Goal: Task Accomplishment & Management: Use online tool/utility

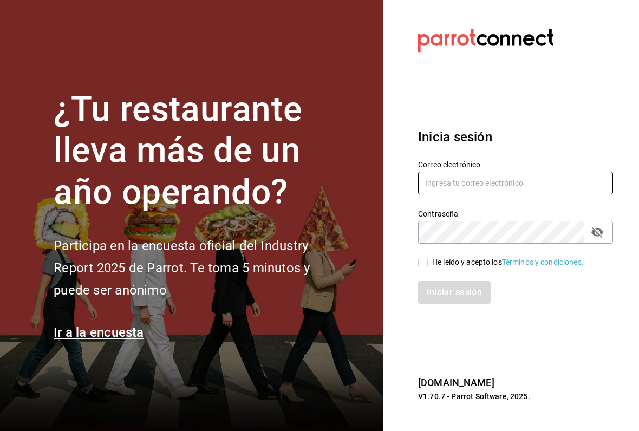
click at [497, 193] on input "text" at bounding box center [515, 183] width 195 height 23
click at [482, 183] on input "text" at bounding box center [515, 183] width 195 height 23
type input "sguadianao@gmail.com"
click at [420, 270] on div "Iniciar sesión" at bounding box center [509, 286] width 208 height 36
click at [427, 261] on input "He leído y acepto los Términos y condiciones." at bounding box center [423, 263] width 10 height 10
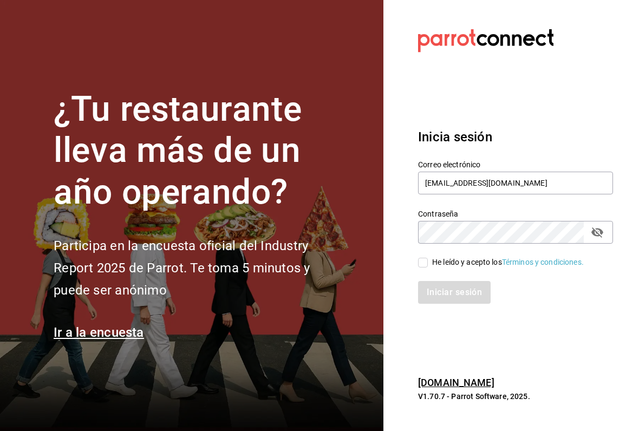
checkbox input "true"
click at [435, 285] on button "Iniciar sesión" at bounding box center [455, 292] width 74 height 23
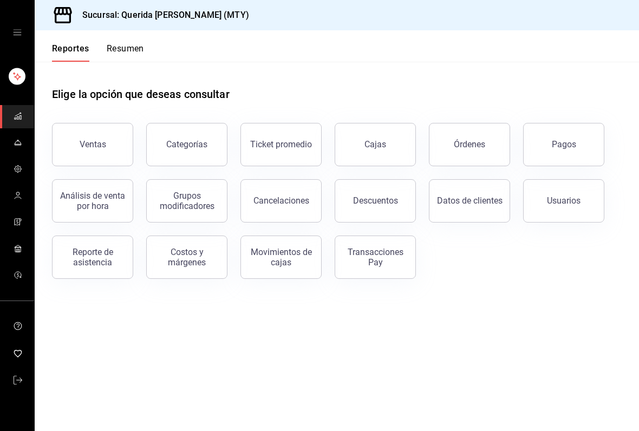
click at [129, 54] on button "Resumen" at bounding box center [125, 52] width 37 height 18
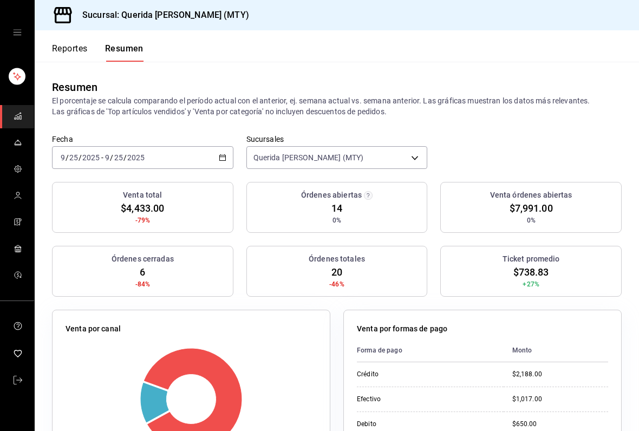
click at [81, 60] on button "Reportes" at bounding box center [70, 52] width 36 height 18
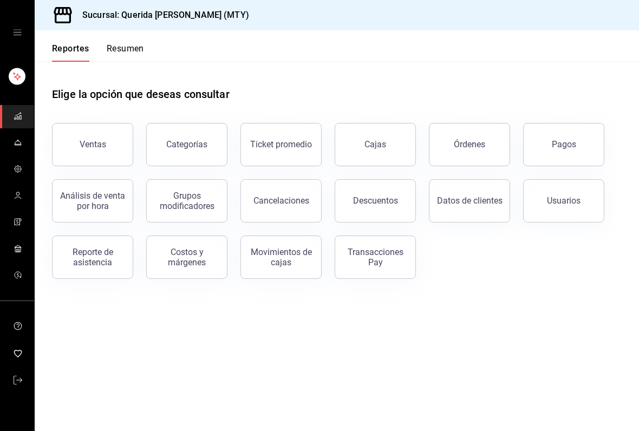
click at [68, 48] on button "Reportes" at bounding box center [70, 52] width 37 height 18
click at [97, 264] on div "Reporte de asistencia" at bounding box center [92, 257] width 67 height 21
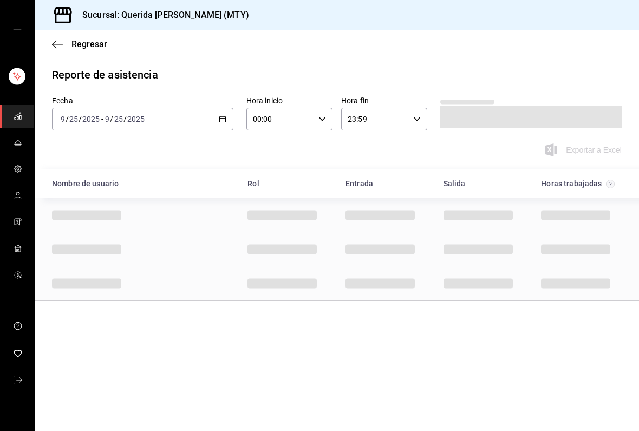
click at [226, 118] on icon "button" at bounding box center [223, 119] width 8 height 8
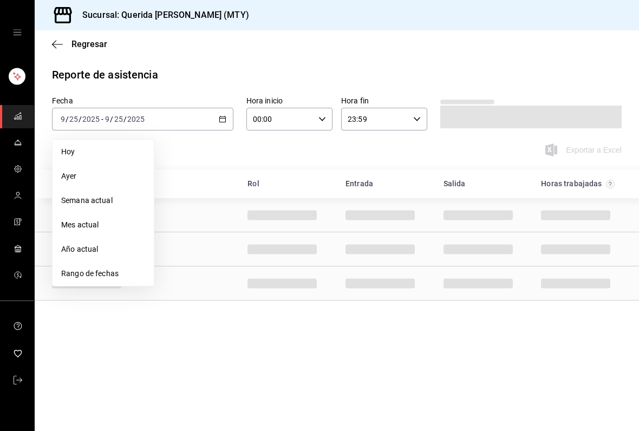
click at [114, 279] on span "Rango de fechas" at bounding box center [103, 273] width 84 height 11
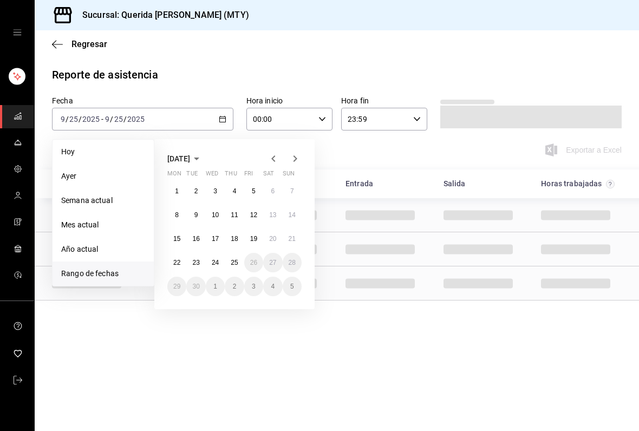
click at [251, 235] on abbr "19" at bounding box center [253, 239] width 7 height 8
click at [232, 266] on abbr "25" at bounding box center [234, 263] width 7 height 8
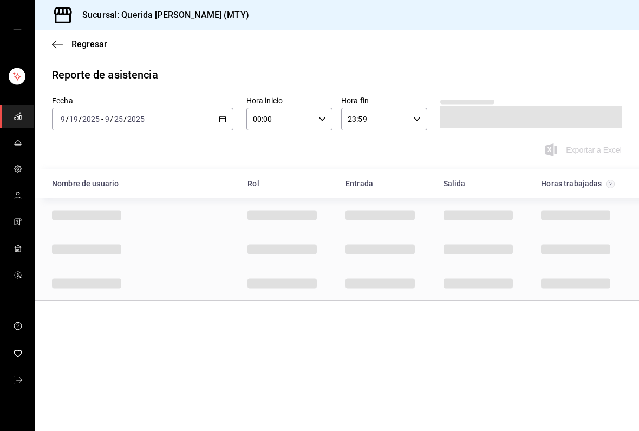
click at [322, 127] on div "00:00 Hora inicio" at bounding box center [289, 119] width 86 height 23
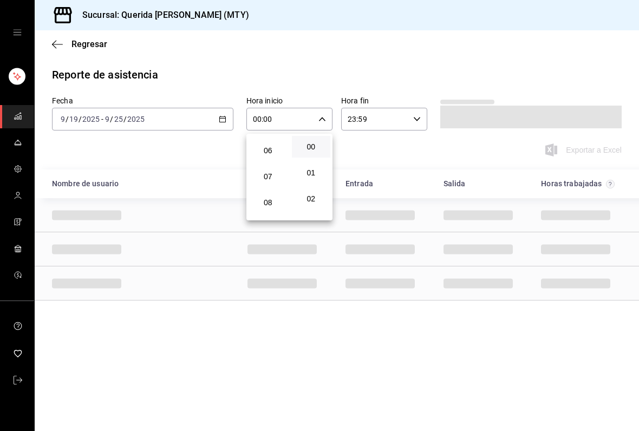
scroll to position [129, 0]
click at [267, 178] on span "06" at bounding box center [268, 173] width 26 height 9
type input "06:00"
click at [402, 147] on div at bounding box center [319, 215] width 639 height 431
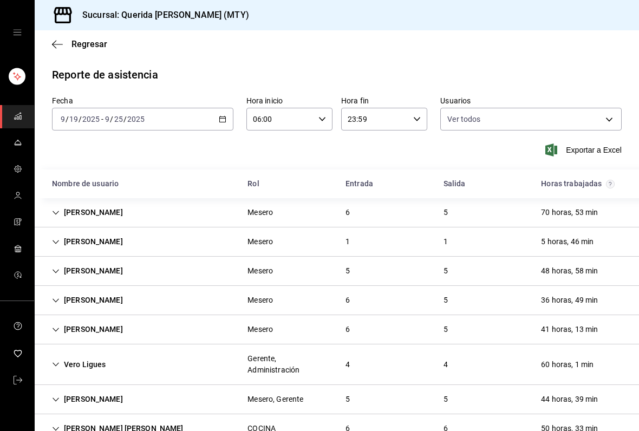
click at [51, 214] on div "[PERSON_NAME]" at bounding box center [87, 213] width 88 height 20
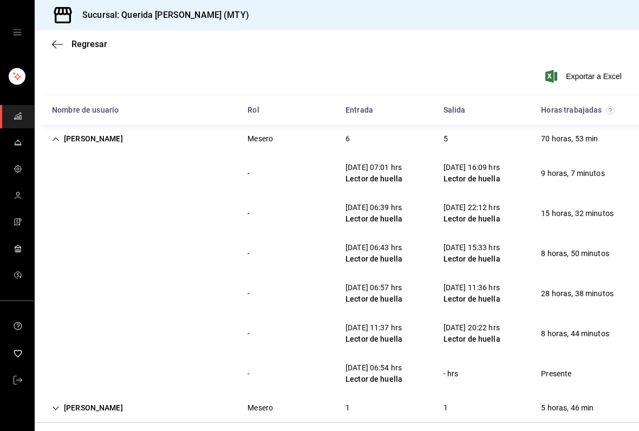
scroll to position [71, 0]
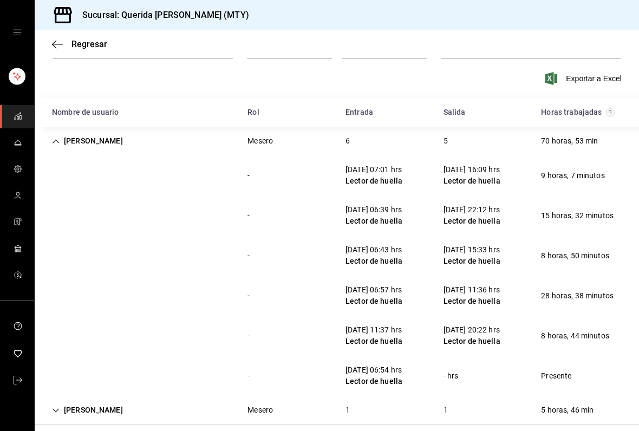
click at [53, 142] on icon "Cell" at bounding box center [56, 141] width 6 height 4
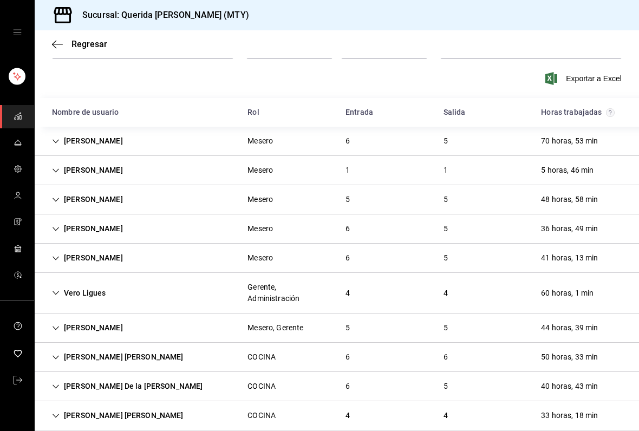
click at [58, 201] on icon "Cell" at bounding box center [56, 200] width 8 height 8
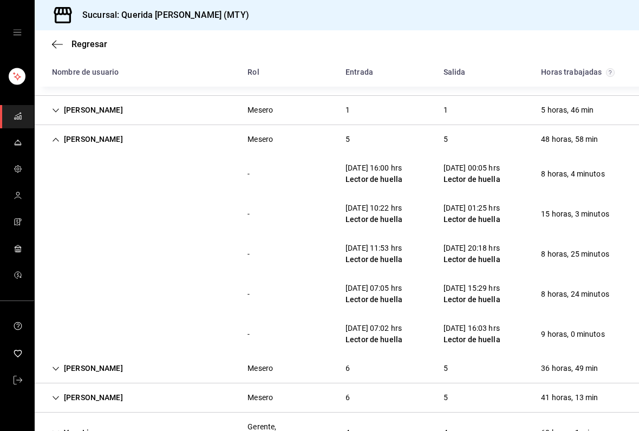
scroll to position [132, 0]
click at [60, 138] on div "[PERSON_NAME]" at bounding box center [87, 139] width 88 height 20
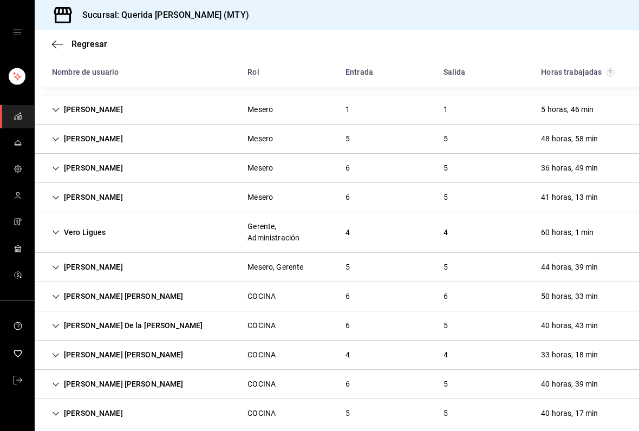
click at [52, 134] on div "[PERSON_NAME]" at bounding box center [87, 139] width 88 height 20
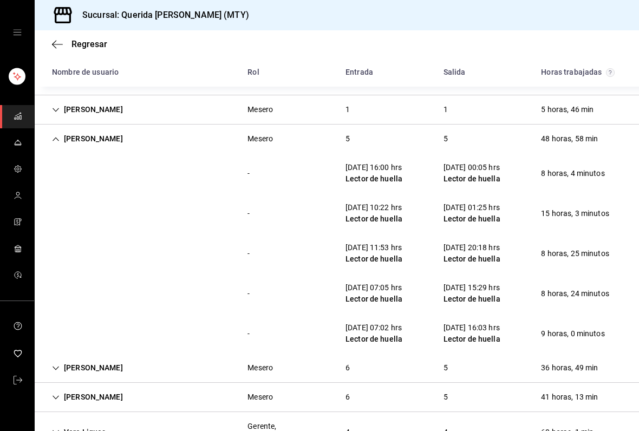
click at [55, 136] on icon "Cell" at bounding box center [56, 139] width 8 height 8
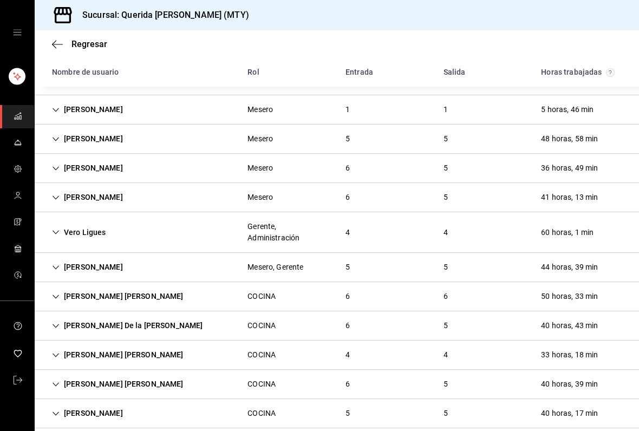
click at [47, 168] on div "[PERSON_NAME]" at bounding box center [87, 168] width 88 height 20
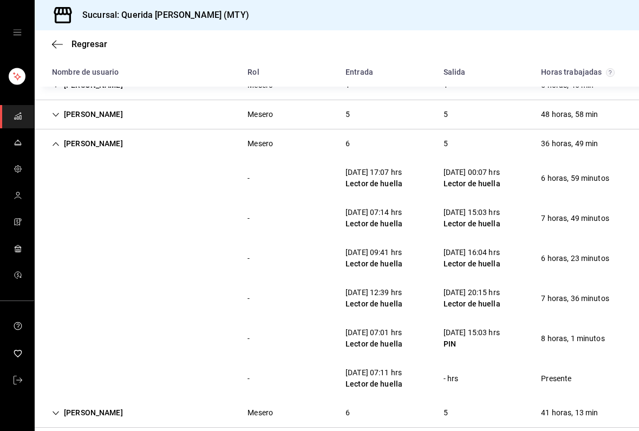
scroll to position [159, 0]
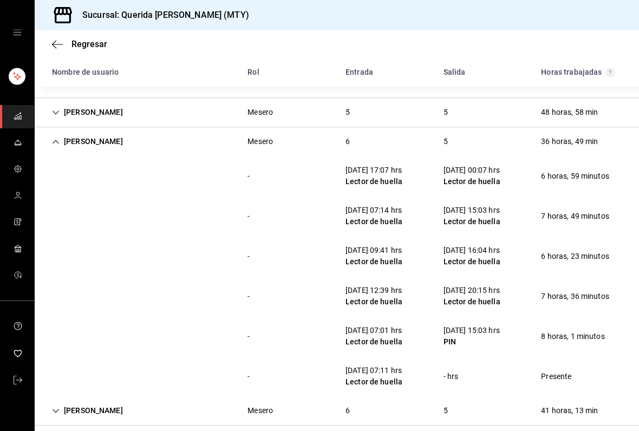
click at [54, 148] on div "[PERSON_NAME]" at bounding box center [87, 142] width 88 height 20
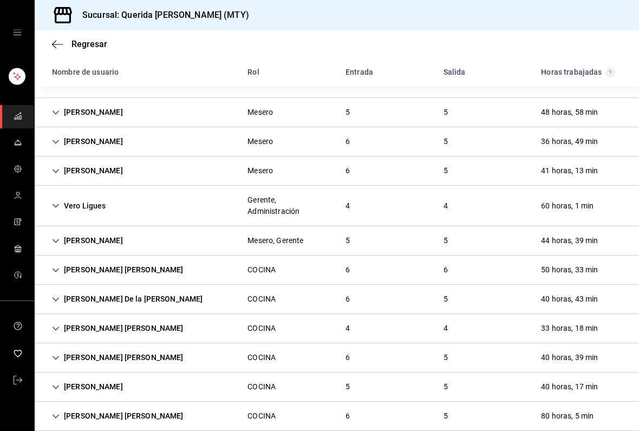
click at [58, 168] on icon "Cell" at bounding box center [56, 171] width 8 height 8
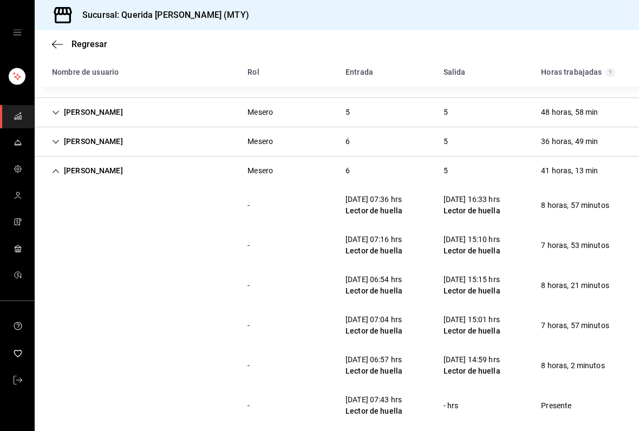
click at [54, 176] on div "[PERSON_NAME]" at bounding box center [87, 171] width 88 height 20
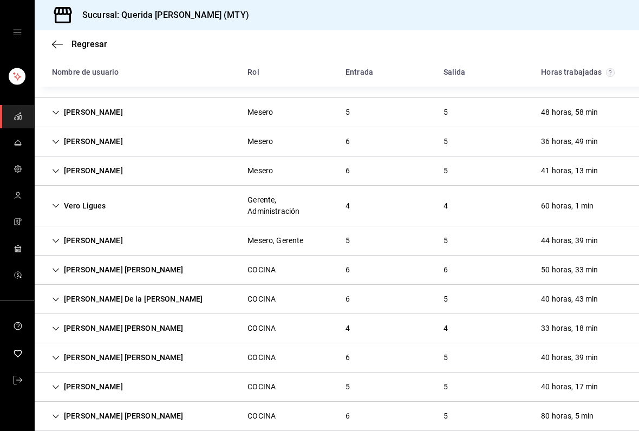
click at [56, 138] on icon "Cell" at bounding box center [56, 142] width 8 height 8
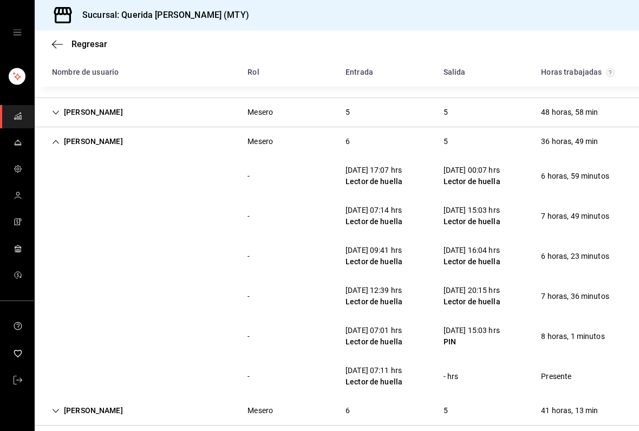
click at [60, 139] on icon "Cell" at bounding box center [56, 142] width 8 height 8
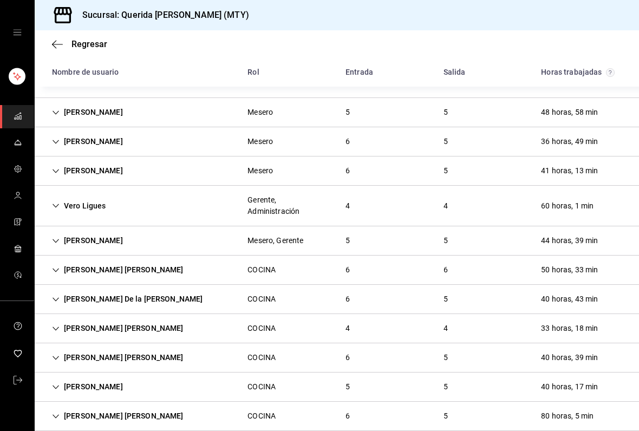
click at [49, 171] on div "[PERSON_NAME]" at bounding box center [87, 171] width 88 height 20
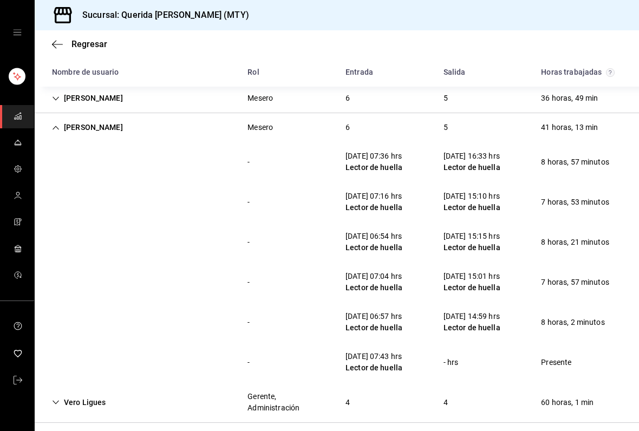
scroll to position [203, 0]
click at [46, 123] on div "[PERSON_NAME]" at bounding box center [87, 127] width 88 height 20
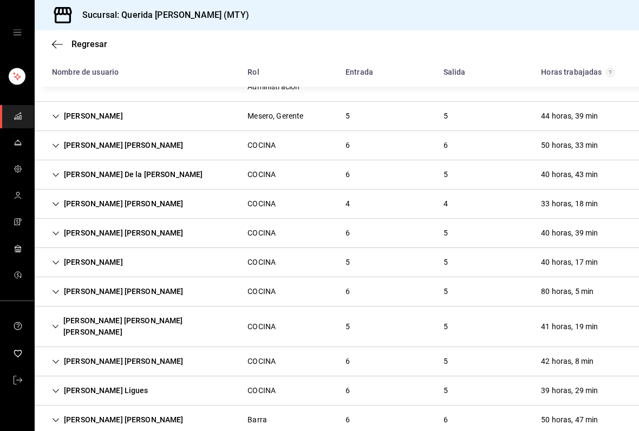
scroll to position [284, 0]
click at [57, 144] on icon "Cell" at bounding box center [56, 145] width 8 height 8
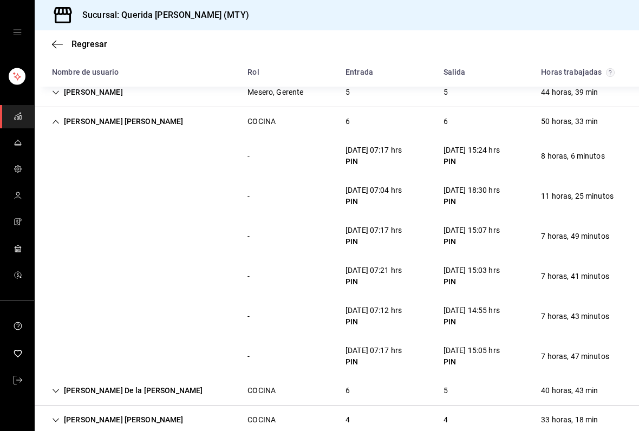
scroll to position [308, 0]
click at [54, 127] on div "[PERSON_NAME] [PERSON_NAME]" at bounding box center [117, 121] width 149 height 20
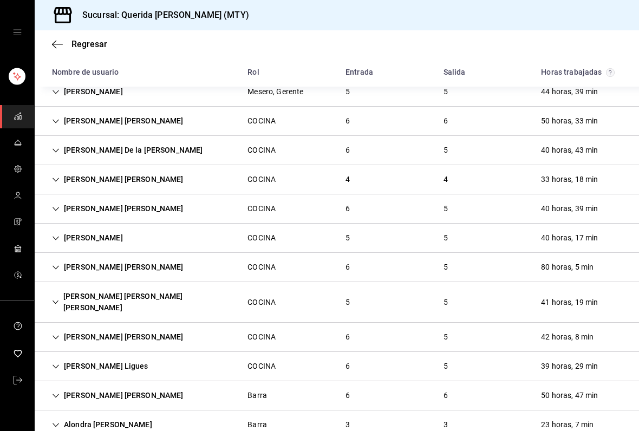
click at [60, 148] on div "[PERSON_NAME] De la [PERSON_NAME]" at bounding box center [127, 150] width 168 height 20
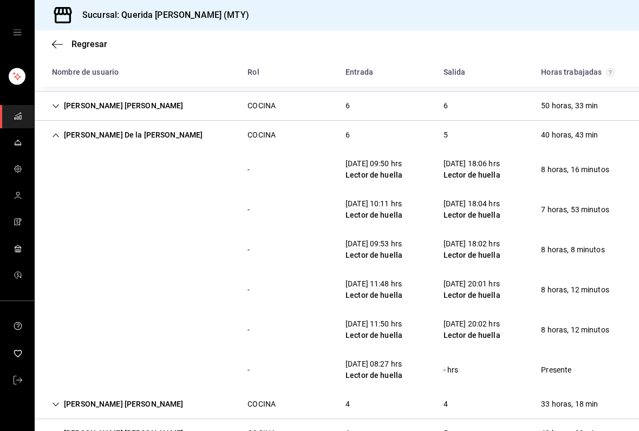
scroll to position [324, 0]
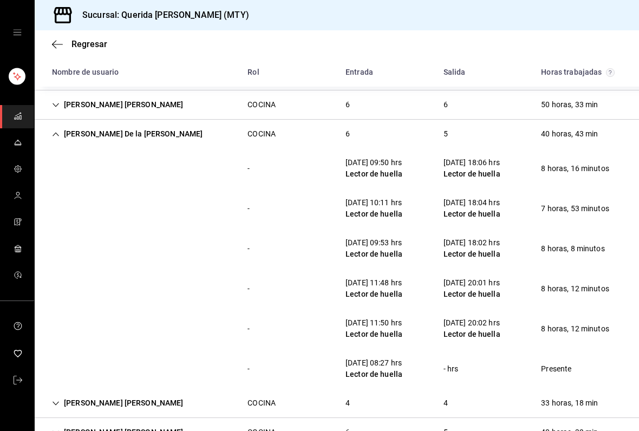
click at [54, 133] on icon "Cell" at bounding box center [56, 135] width 8 height 8
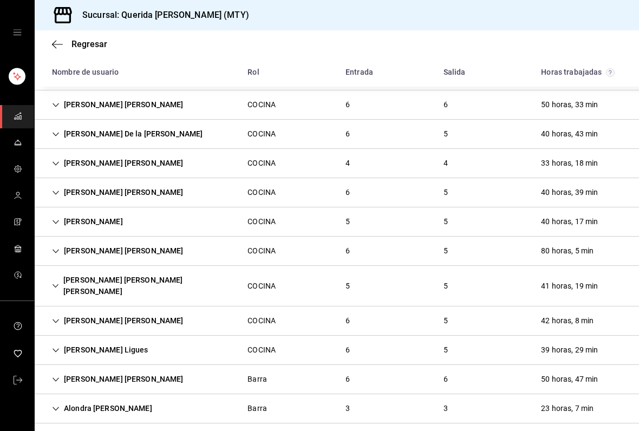
click at [50, 165] on div "[PERSON_NAME] [PERSON_NAME]" at bounding box center [117, 163] width 149 height 20
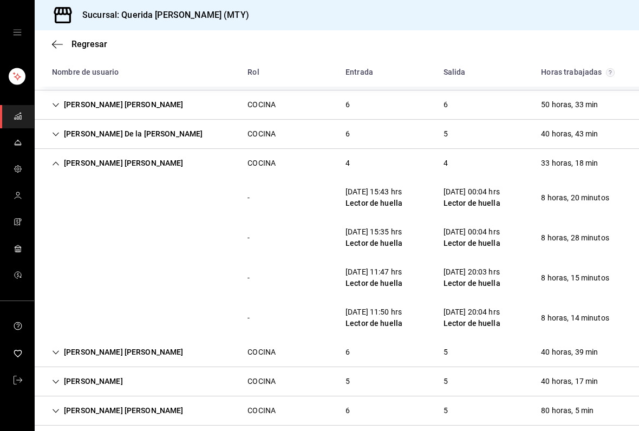
click at [52, 159] on div "[PERSON_NAME] [PERSON_NAME]" at bounding box center [117, 163] width 149 height 20
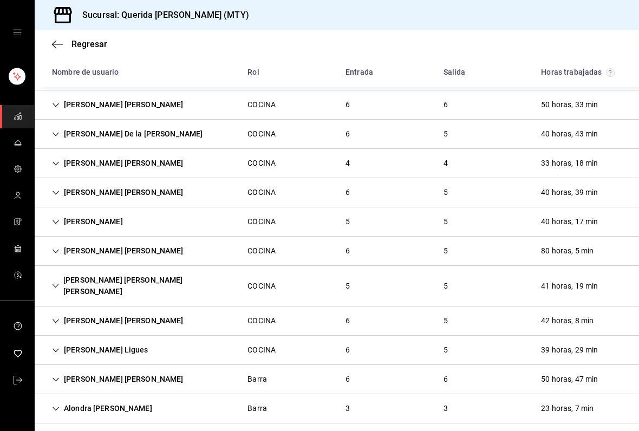
click at [57, 194] on icon "Cell" at bounding box center [56, 193] width 8 height 8
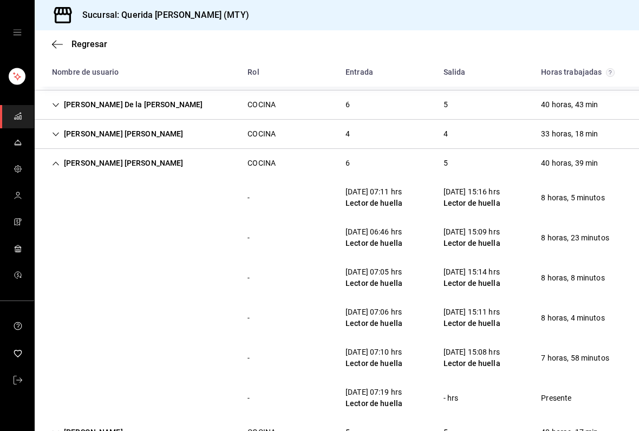
scroll to position [360, 0]
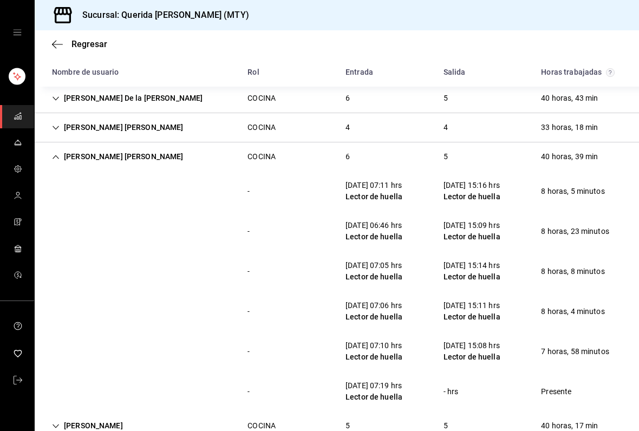
click at [61, 159] on div "[PERSON_NAME] [PERSON_NAME]" at bounding box center [117, 157] width 149 height 20
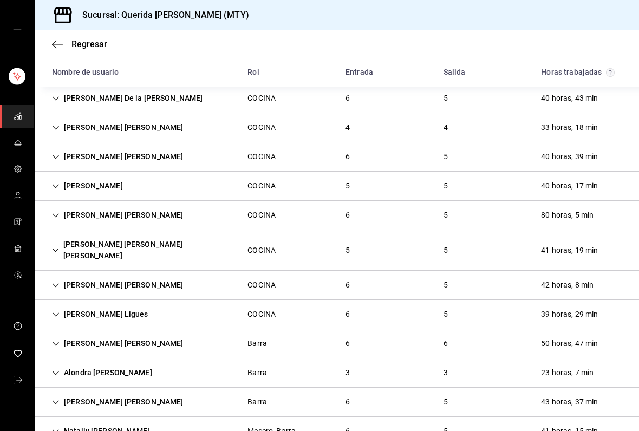
click at [55, 190] on div "[PERSON_NAME]" at bounding box center [87, 186] width 88 height 20
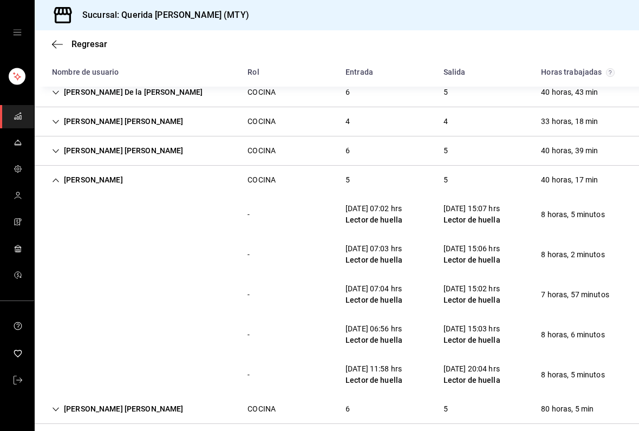
scroll to position [370, 0]
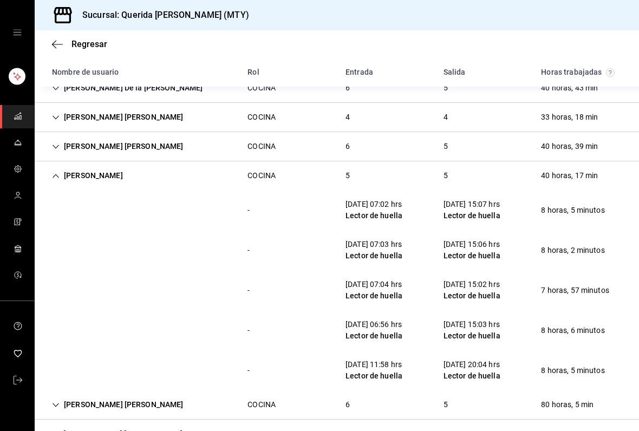
click at [60, 178] on icon "Cell" at bounding box center [56, 176] width 8 height 8
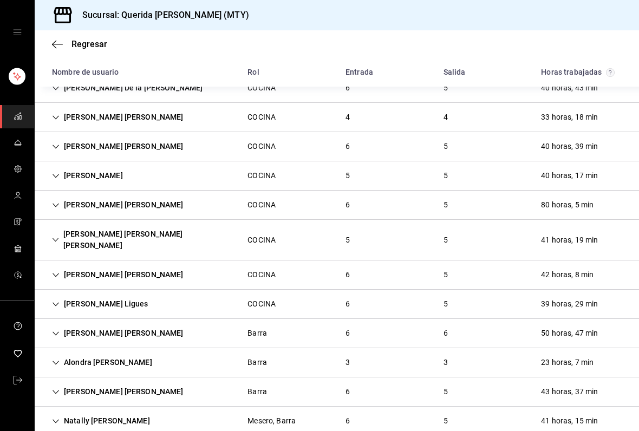
click at [57, 206] on icon "Cell" at bounding box center [56, 205] width 8 height 8
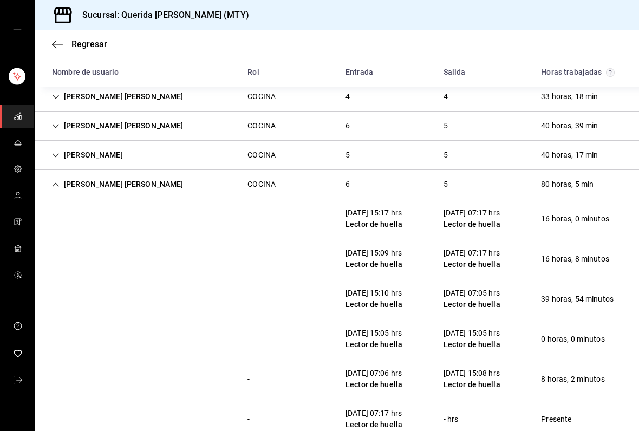
scroll to position [391, 0]
click at [56, 191] on div "[PERSON_NAME] [PERSON_NAME]" at bounding box center [117, 184] width 149 height 20
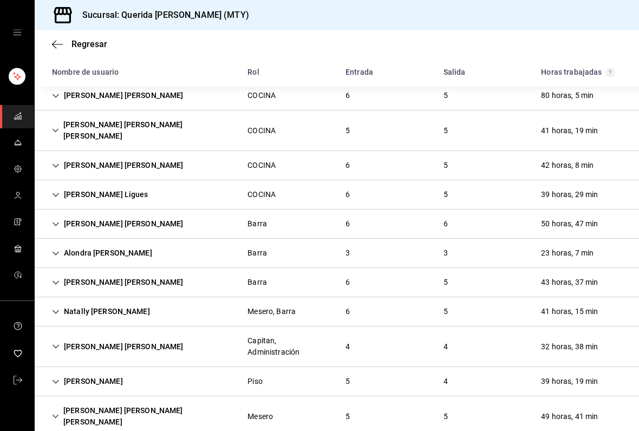
scroll to position [479, 0]
click at [50, 121] on div "[PERSON_NAME] [PERSON_NAME] [PERSON_NAME]" at bounding box center [141, 130] width 196 height 31
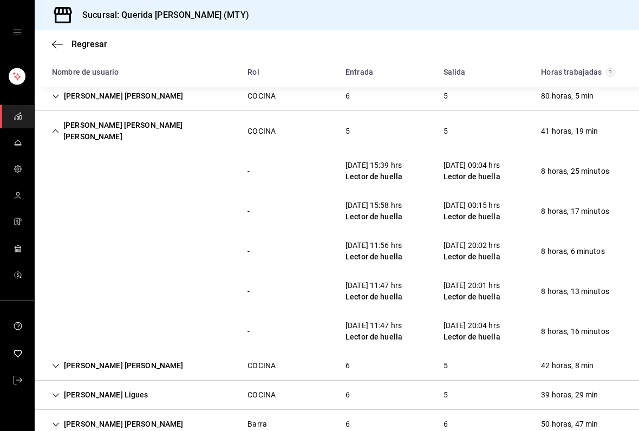
click at [55, 127] on icon "Cell" at bounding box center [55, 131] width 7 height 8
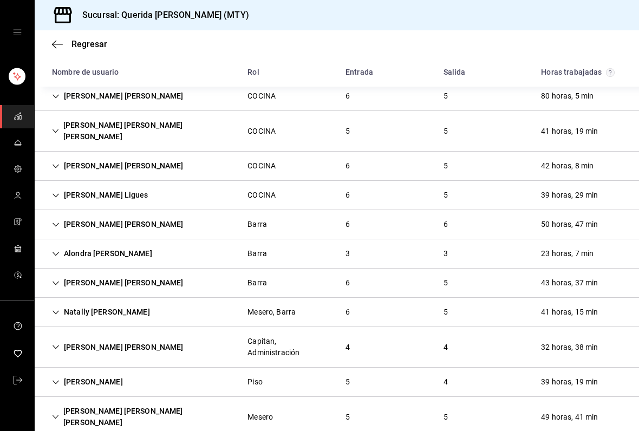
click at [54, 162] on icon "Cell" at bounding box center [56, 166] width 8 height 8
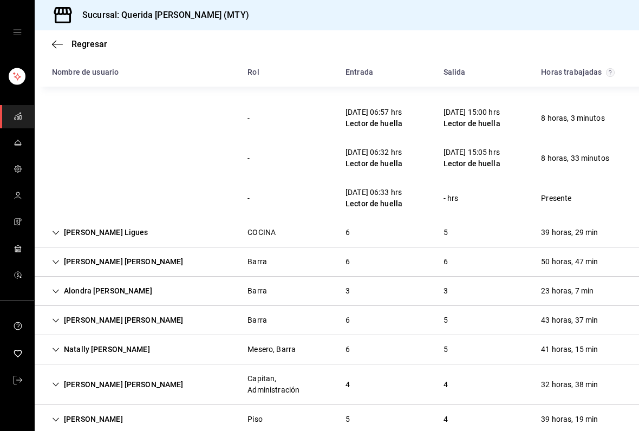
scroll to position [739, 0]
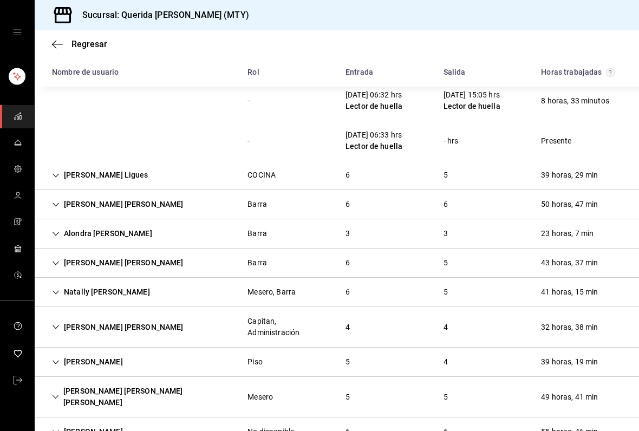
click at [61, 166] on div "[PERSON_NAME] Ligues" at bounding box center [100, 175] width 114 height 20
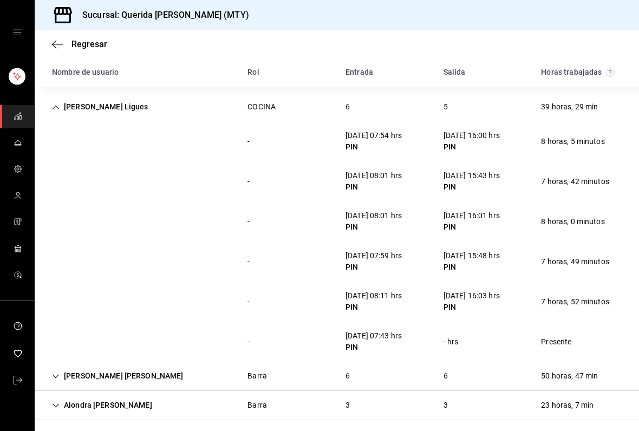
scroll to position [805, 0]
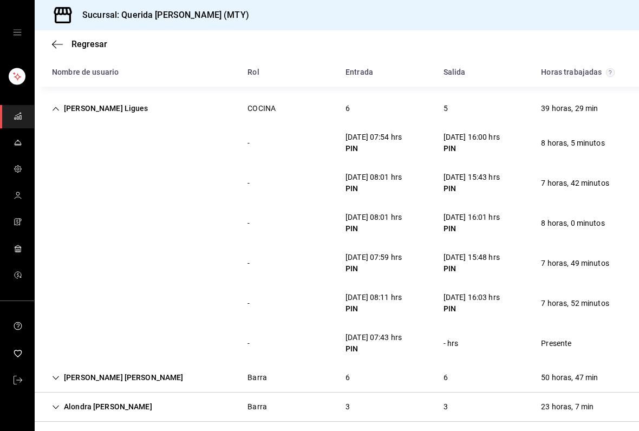
click at [54, 374] on icon "Cell" at bounding box center [56, 378] width 8 height 8
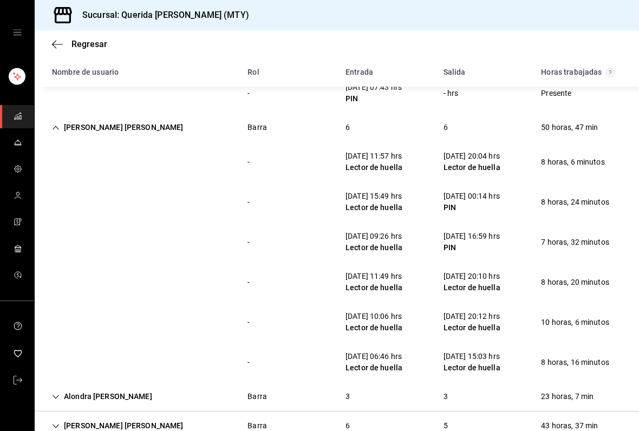
scroll to position [1054, 0]
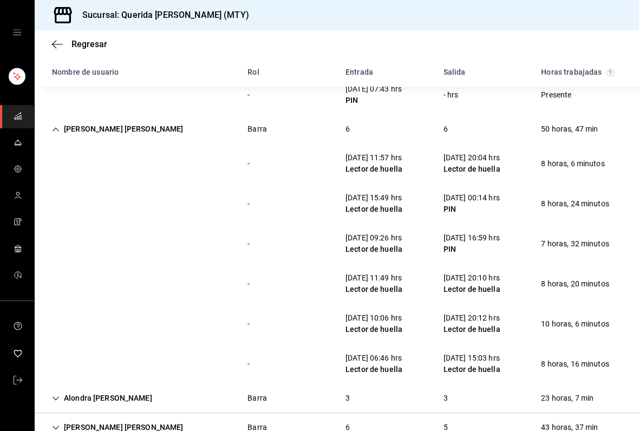
click at [47, 120] on div "[PERSON_NAME] [PERSON_NAME]" at bounding box center [117, 129] width 149 height 20
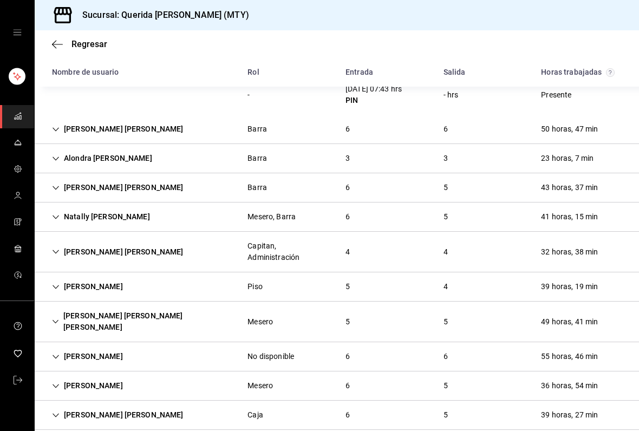
click at [50, 148] on div "Alondra [PERSON_NAME]" at bounding box center [102, 158] width 118 height 20
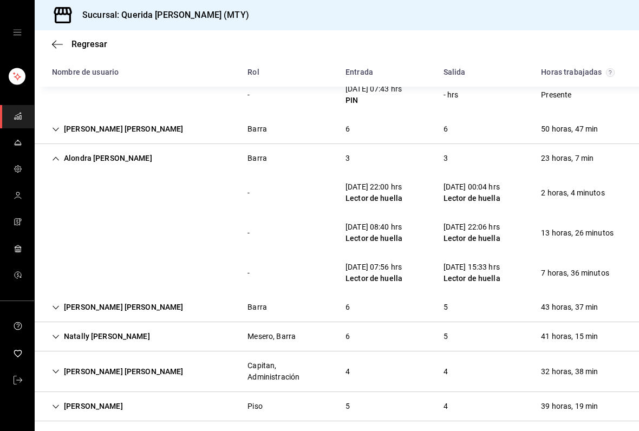
click at [51, 300] on div "[PERSON_NAME] [PERSON_NAME]" at bounding box center [117, 307] width 149 height 20
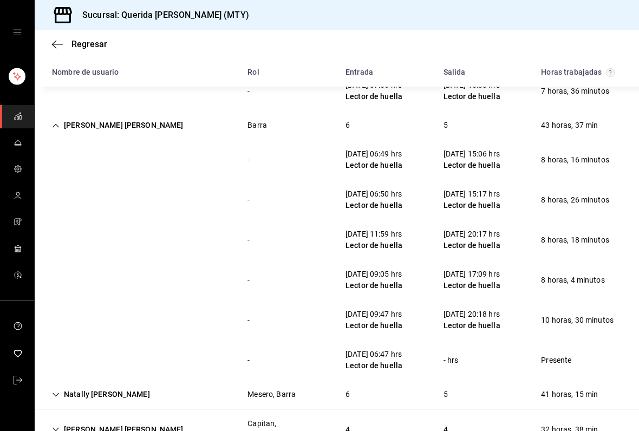
scroll to position [1236, 0]
click at [54, 119] on div "[PERSON_NAME] [PERSON_NAME]" at bounding box center [117, 126] width 149 height 20
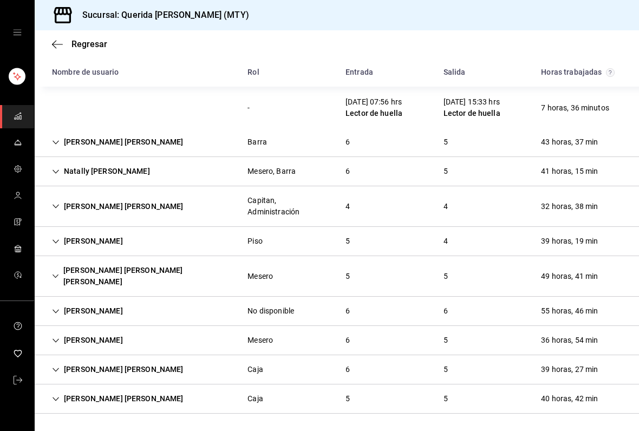
scroll to position [1197, 0]
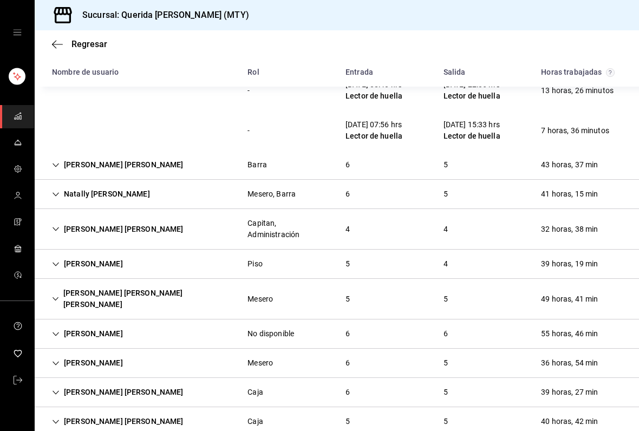
click at [52, 187] on div "Natally [PERSON_NAME]" at bounding box center [100, 194] width 115 height 20
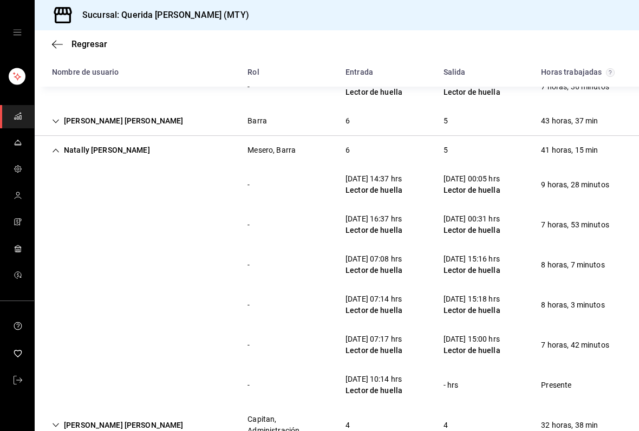
scroll to position [1239, 0]
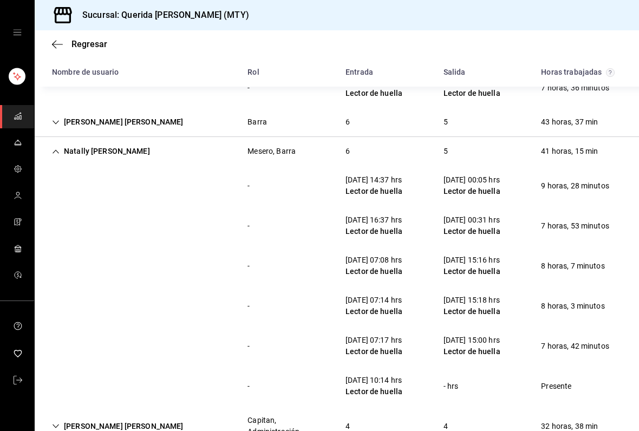
click at [53, 148] on icon "Cell" at bounding box center [56, 152] width 8 height 8
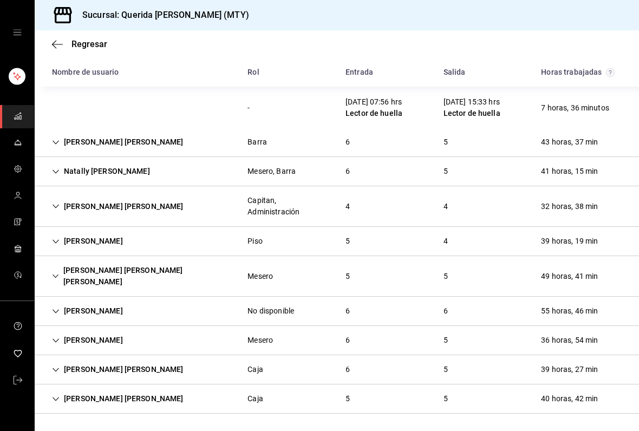
scroll to position [1197, 0]
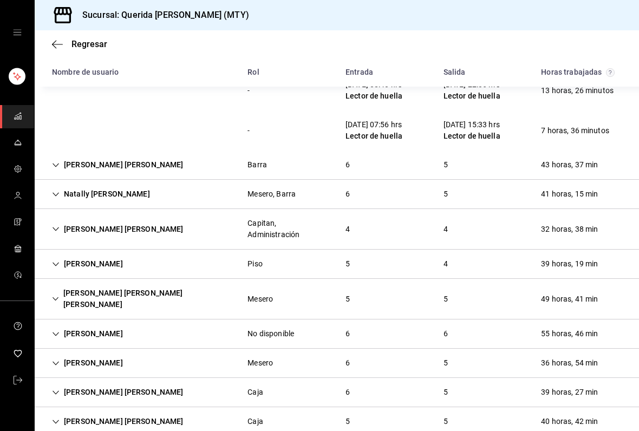
click at [63, 184] on div "Natally [PERSON_NAME]" at bounding box center [100, 194] width 115 height 20
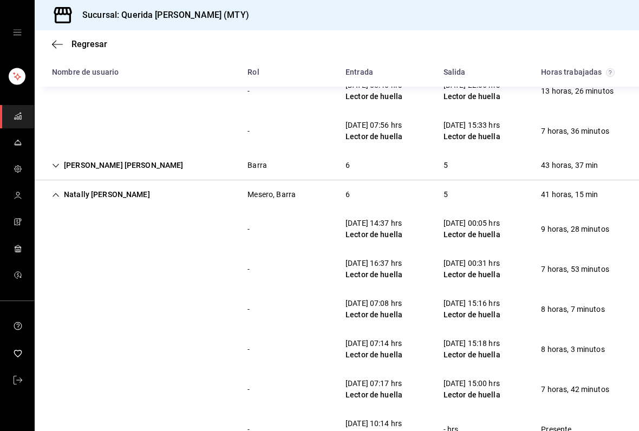
click at [62, 190] on div "Natally [PERSON_NAME]" at bounding box center [100, 195] width 115 height 20
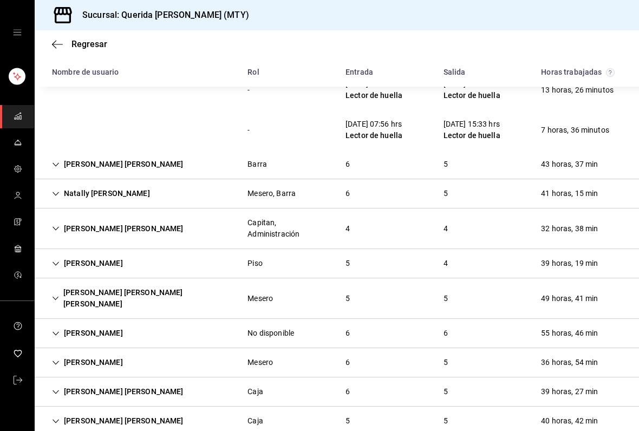
scroll to position [1197, 0]
click at [52, 257] on div "[PERSON_NAME]" at bounding box center [87, 264] width 88 height 20
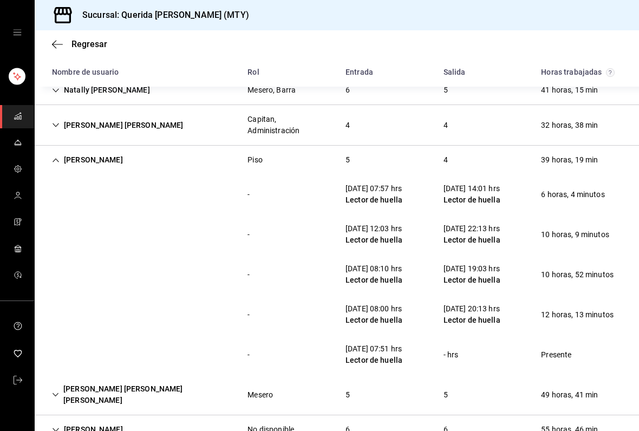
scroll to position [1330, 0]
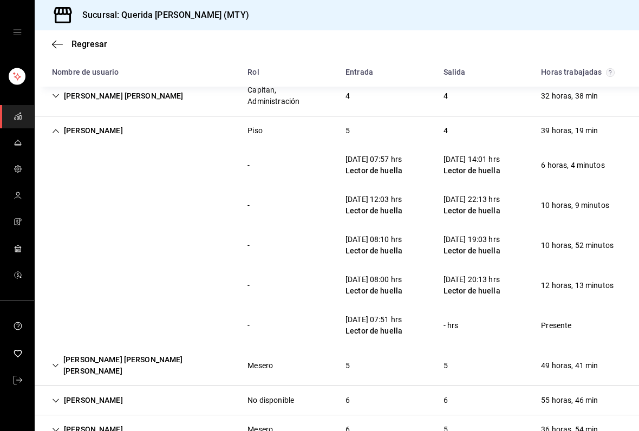
click at [54, 133] on div "[PERSON_NAME] Piso 5 4 39 horas, 19 min" at bounding box center [337, 130] width 604 height 29
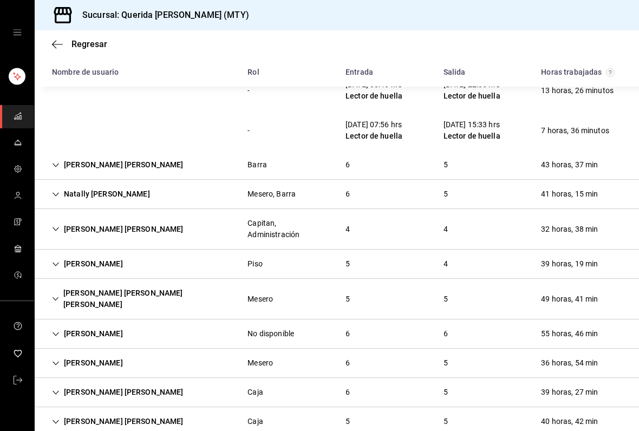
scroll to position [1197, 0]
click at [57, 295] on icon "Cell" at bounding box center [55, 299] width 7 height 8
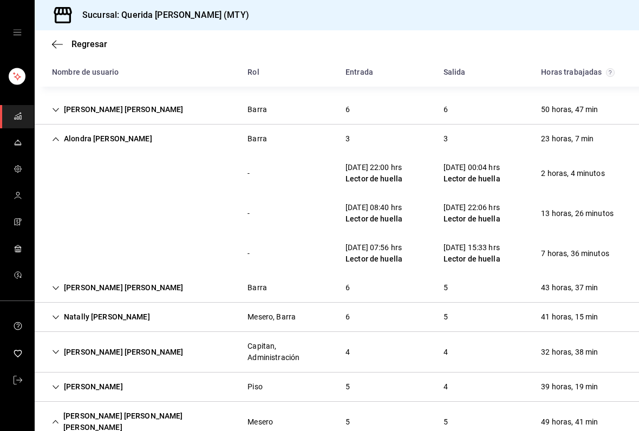
scroll to position [1075, 0]
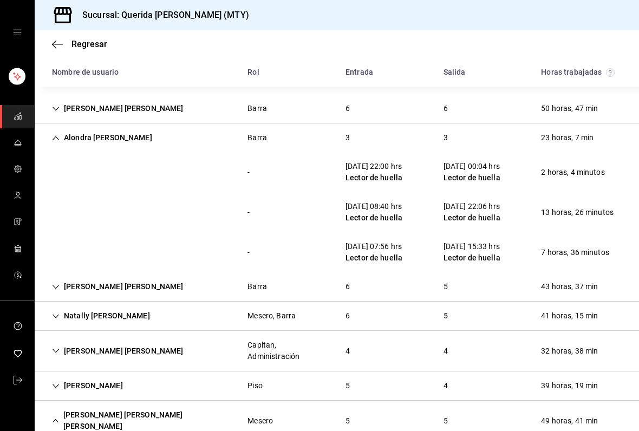
click at [60, 306] on div "Natally [PERSON_NAME]" at bounding box center [100, 316] width 115 height 20
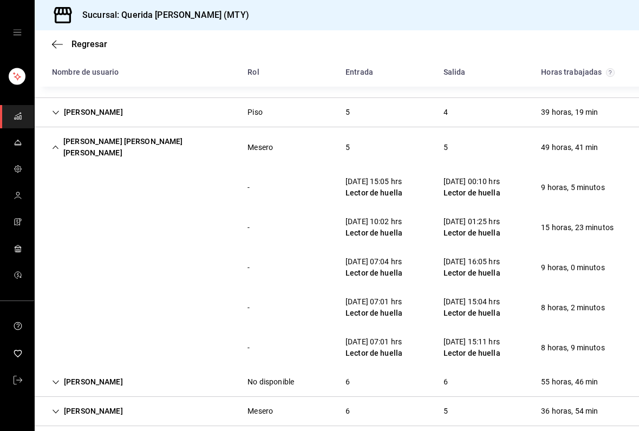
scroll to position [1612, 0]
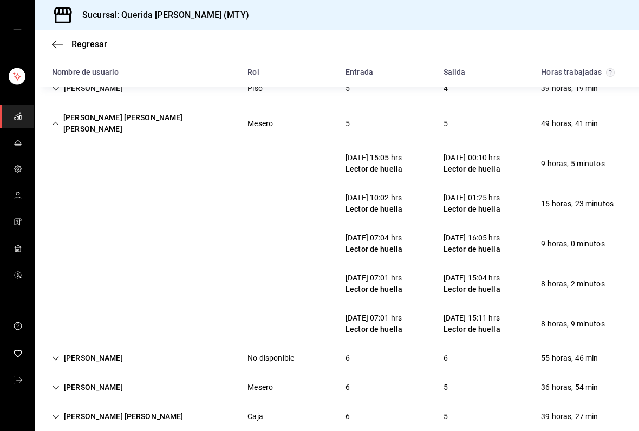
click at [54, 355] on icon "Cell" at bounding box center [56, 359] width 8 height 8
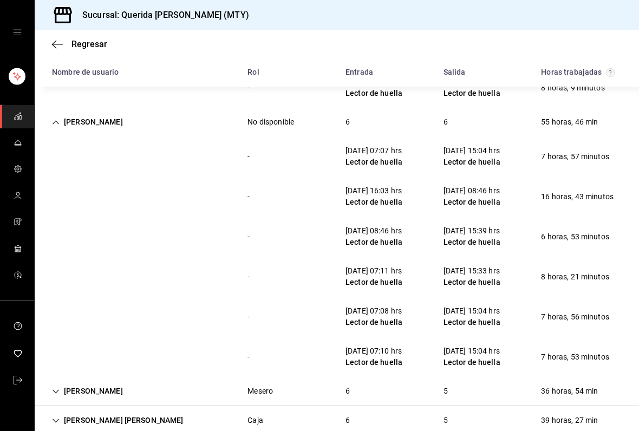
scroll to position [1839, 0]
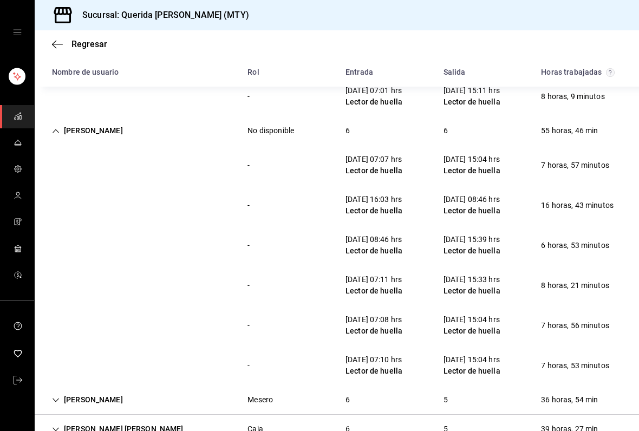
click at [55, 127] on icon "Cell" at bounding box center [56, 131] width 8 height 8
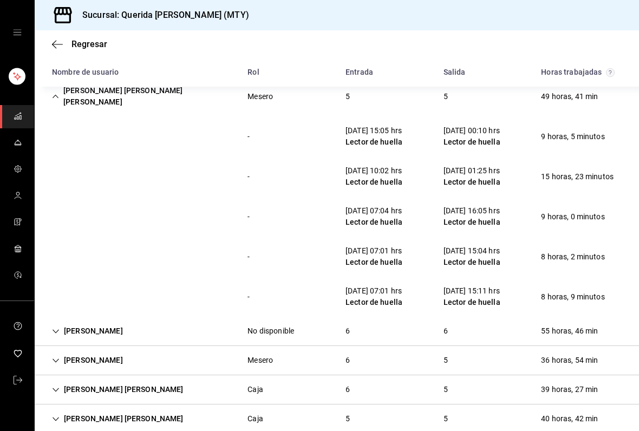
scroll to position [1636, 0]
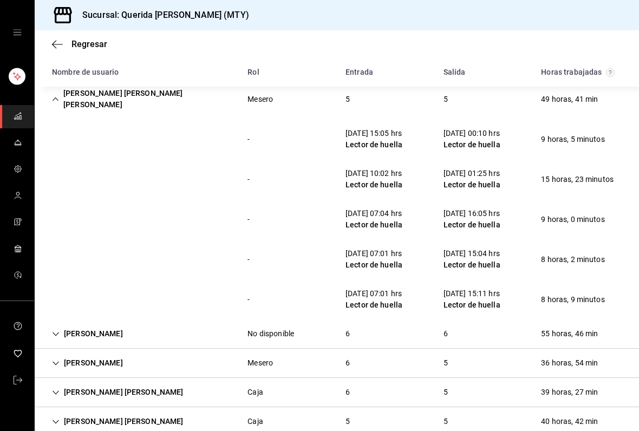
click at [54, 382] on div "[PERSON_NAME] [PERSON_NAME]" at bounding box center [117, 392] width 149 height 20
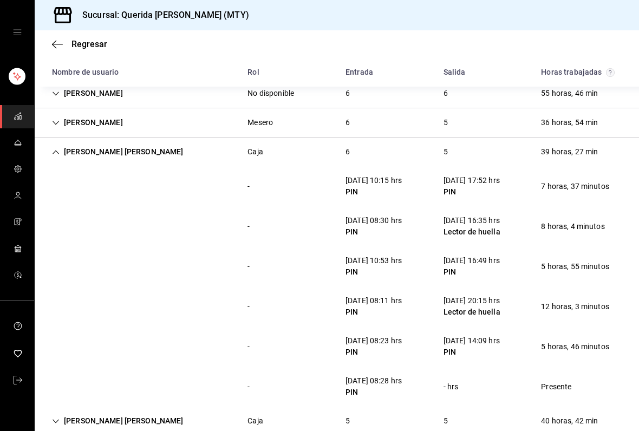
scroll to position [1876, 0]
